Goal: Task Accomplishment & Management: Complete application form

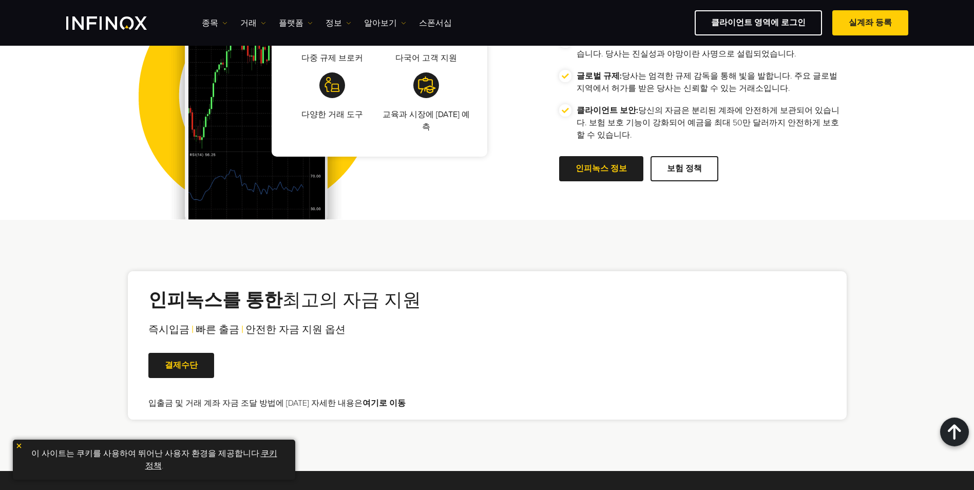
scroll to position [2054, 0]
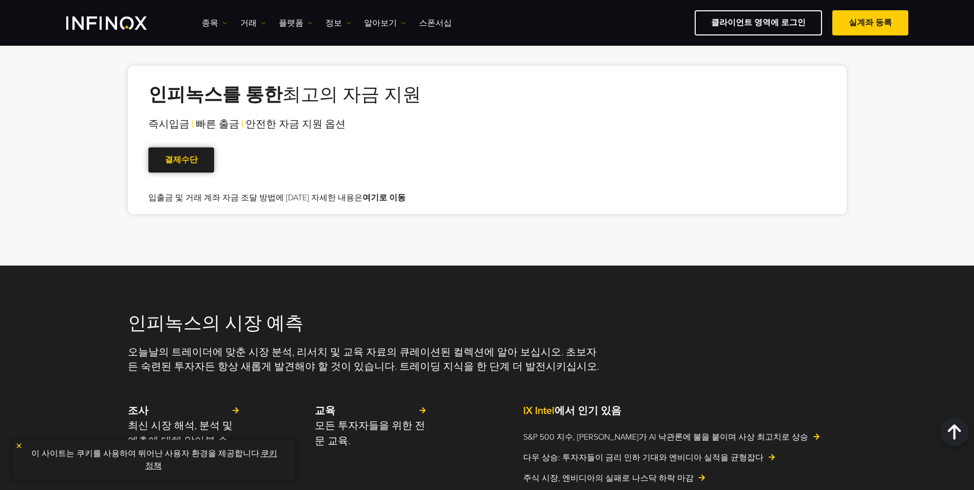
click at [181, 160] on span at bounding box center [181, 160] width 0 height 0
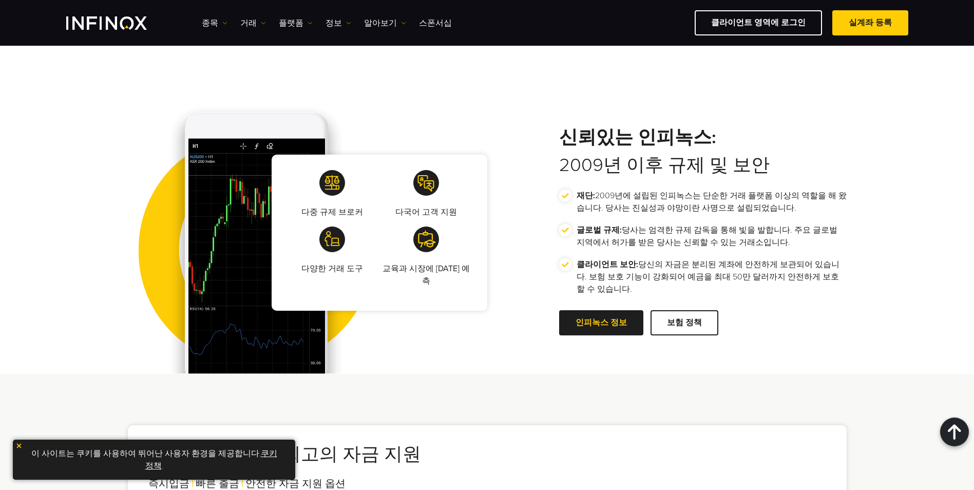
scroll to position [1951, 0]
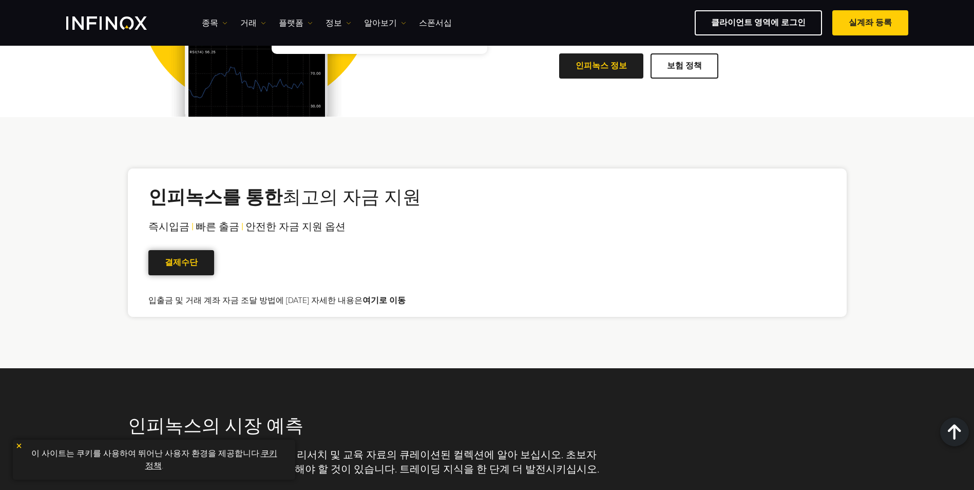
click at [181, 263] on span at bounding box center [181, 263] width 0 height 0
